Goal: Information Seeking & Learning: Learn about a topic

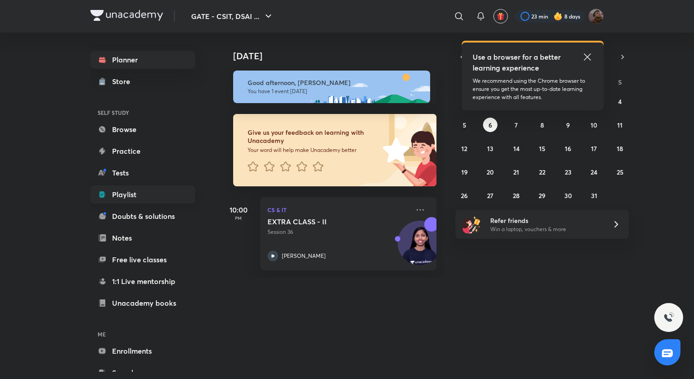
click at [126, 196] on link "Playlist" at bounding box center [142, 194] width 105 height 18
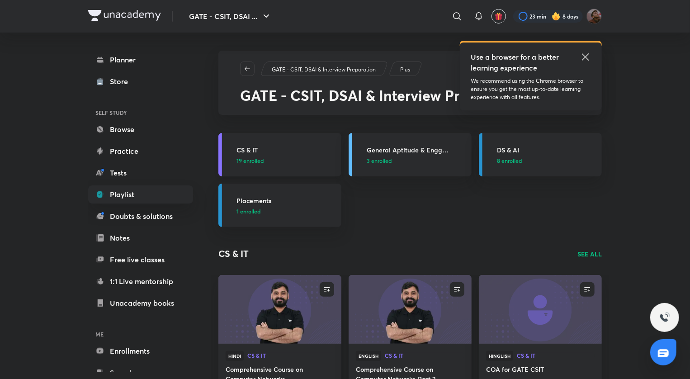
click at [281, 146] on h3 "CS & IT" at bounding box center [285, 149] width 99 height 9
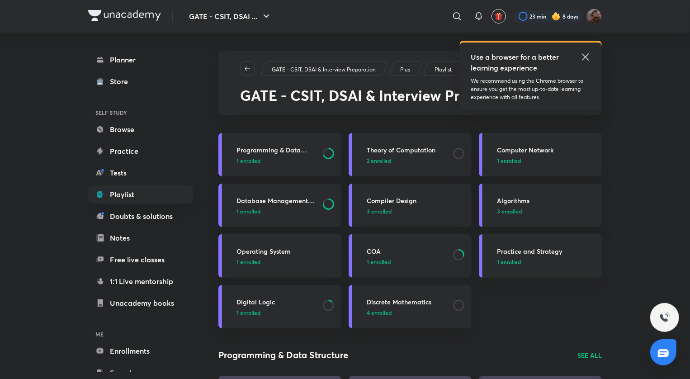
click at [407, 263] on p "1 enrolled" at bounding box center [407, 262] width 81 height 8
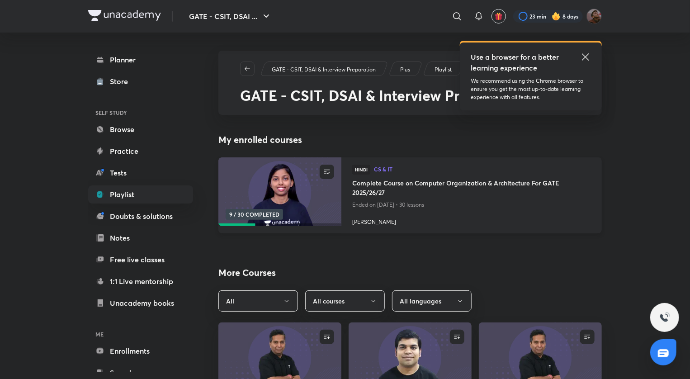
click at [421, 178] on h4 "Complete Course on Computer Organization & Architecture For GATE 2025/26/27" at bounding box center [471, 188] width 239 height 21
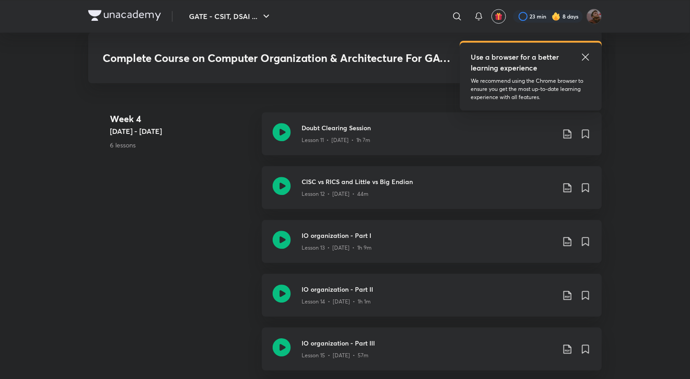
scroll to position [1221, 0]
click at [567, 185] on icon at bounding box center [567, 187] width 11 height 11
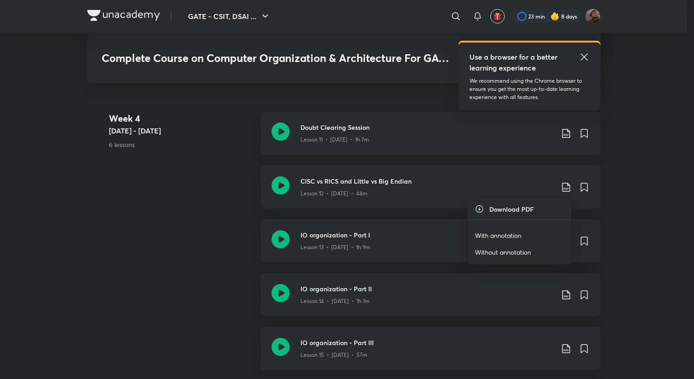
click at [518, 232] on p "With annotation" at bounding box center [498, 235] width 47 height 9
